Goal: Navigation & Orientation: Understand site structure

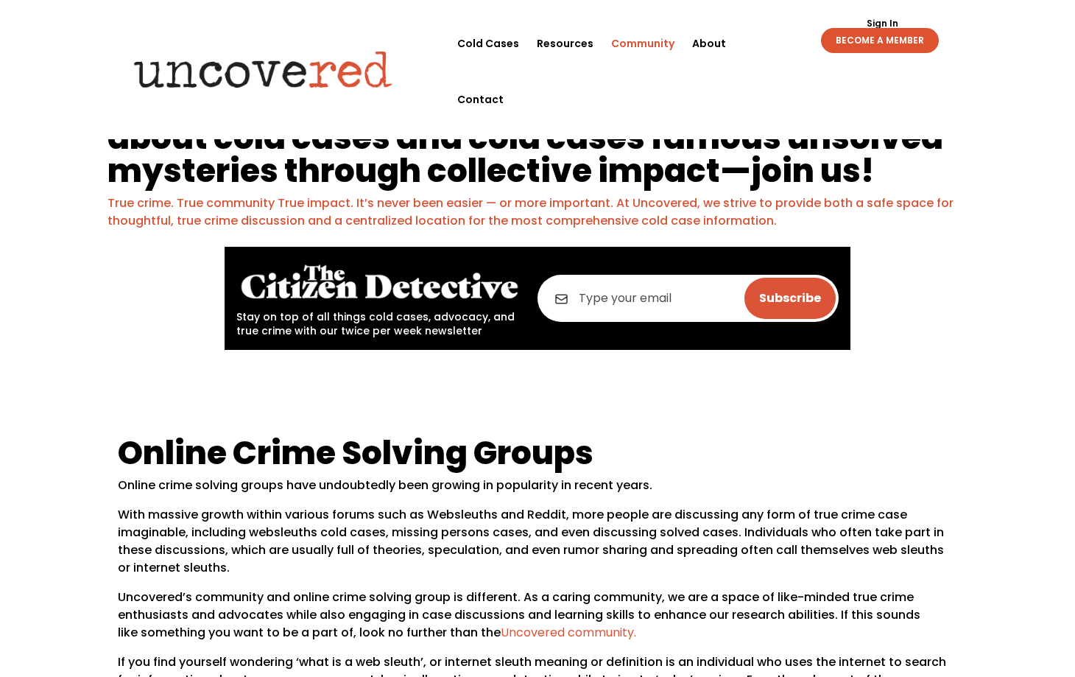
click at [638, 46] on link "Community" at bounding box center [642, 43] width 63 height 56
click at [693, 47] on link "About" at bounding box center [709, 43] width 34 height 56
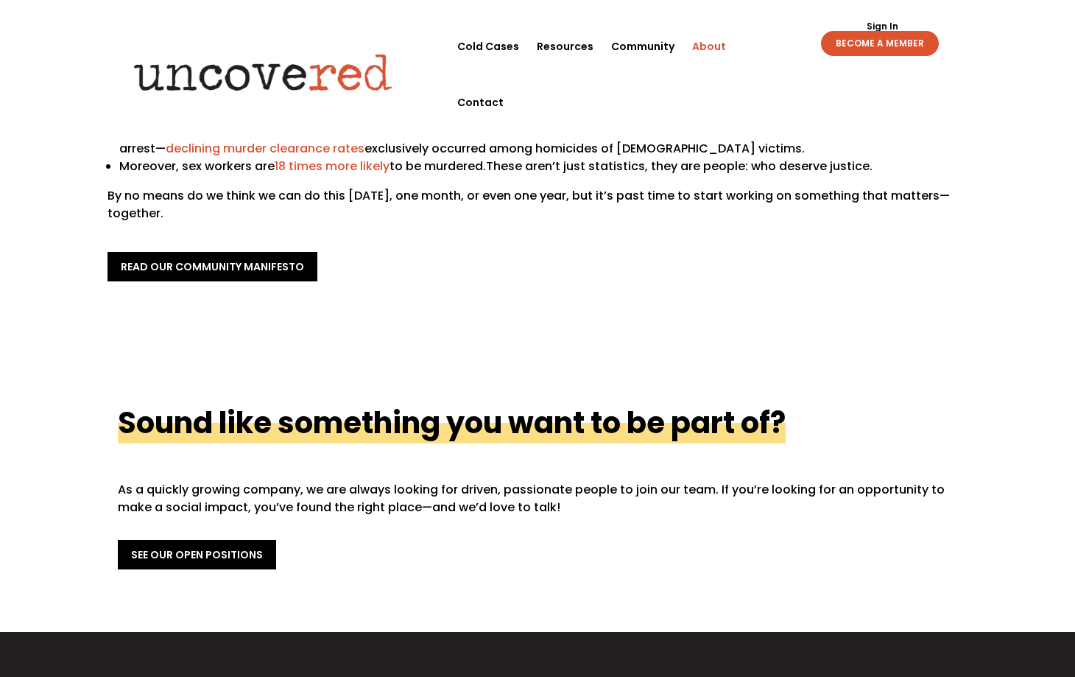
scroll to position [296, 0]
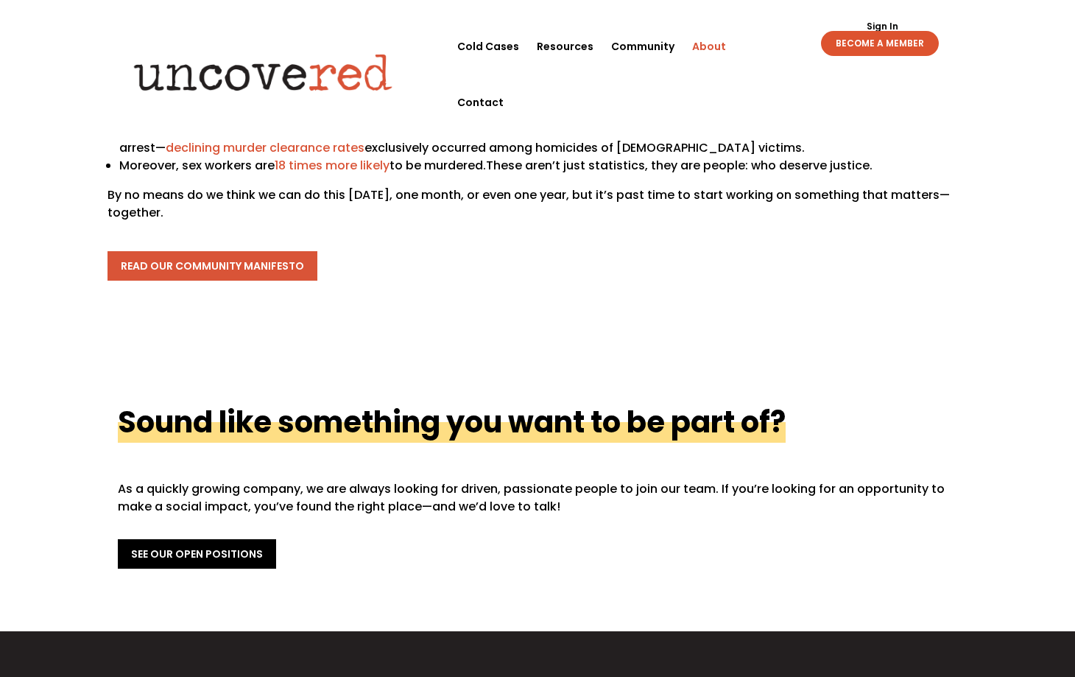
click at [293, 280] on link "read our community manifesto" at bounding box center [212, 265] width 210 height 29
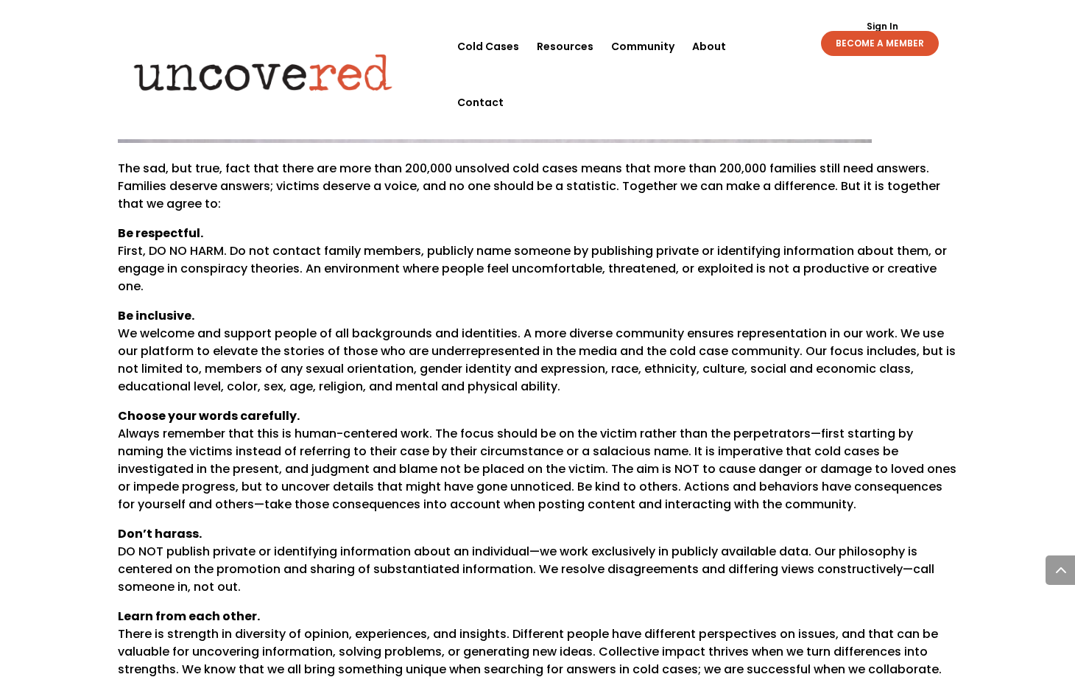
scroll to position [674, 0]
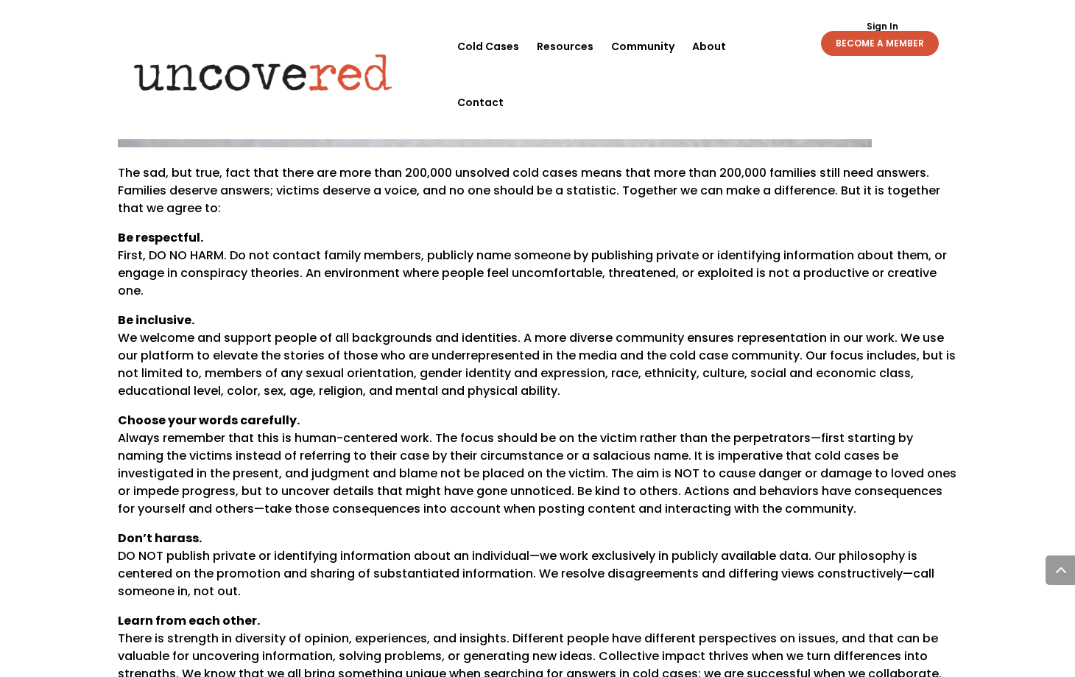
click at [866, 40] on link "BECOME A MEMBER" at bounding box center [880, 43] width 118 height 25
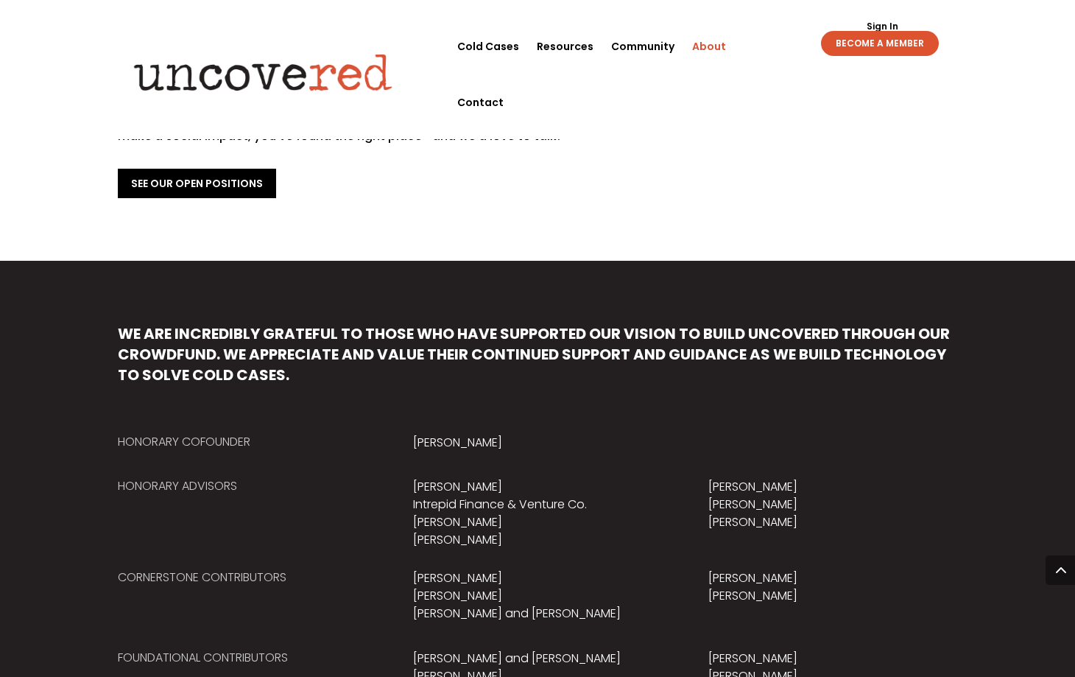
scroll to position [664, 0]
